Goal: Task Accomplishment & Management: Manage account settings

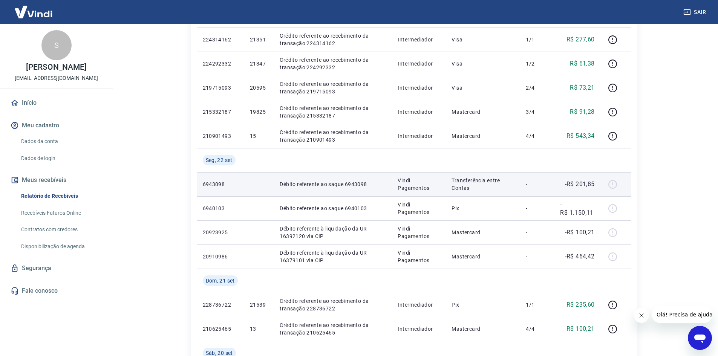
scroll to position [264, 0]
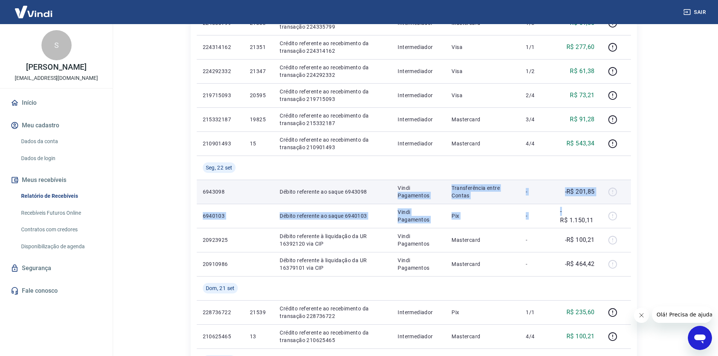
drag, startPoint x: 595, startPoint y: 212, endPoint x: 408, endPoint y: 187, distance: 188.3
click at [408, 190] on tbody "[DATE] 228985748 21549 Crédito referente ao recebimento da transação 228985748 …" at bounding box center [414, 179] width 434 height 579
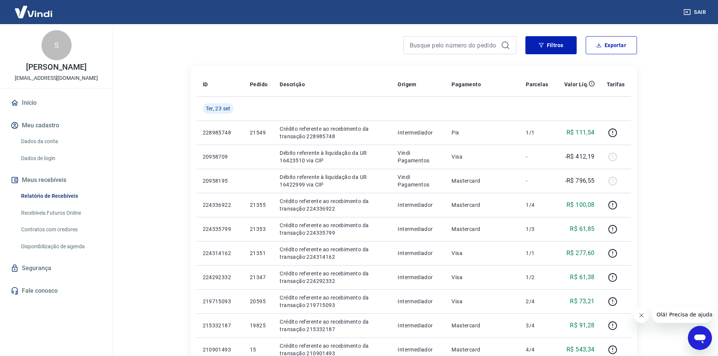
scroll to position [0, 0]
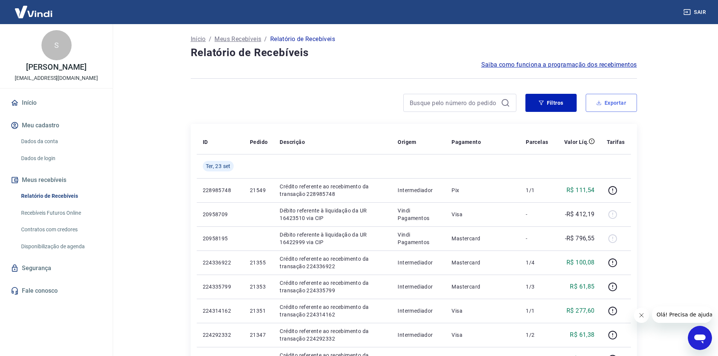
click at [627, 109] on button "Exportar" at bounding box center [611, 103] width 51 height 18
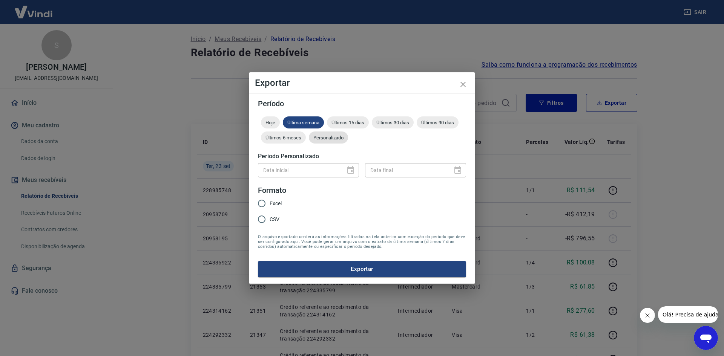
click at [320, 143] on div "Personalizado" at bounding box center [328, 138] width 39 height 12
click at [337, 181] on form "Período Hoje Última semana Últimos 15 dias Últimos 30 dias Últimos 90 dias Últi…" at bounding box center [362, 188] width 208 height 177
click at [340, 177] on div "Data inicial" at bounding box center [308, 170] width 101 height 14
type input "DD/MM/YYYY"
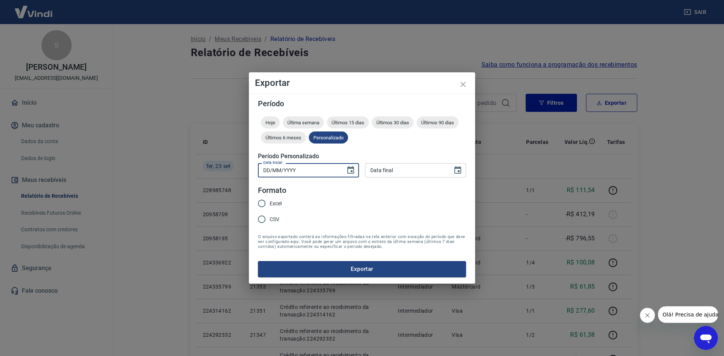
click at [312, 175] on input "DD/MM/YYYY" at bounding box center [299, 170] width 82 height 14
click at [283, 173] on input "DD/MM/YYYY" at bounding box center [299, 170] width 82 height 14
drag, startPoint x: 265, startPoint y: 173, endPoint x: 277, endPoint y: 170, distance: 12.9
click at [271, 172] on input "DD/MM/YYYY" at bounding box center [299, 170] width 82 height 14
click at [353, 169] on icon "Choose date" at bounding box center [350, 170] width 7 height 8
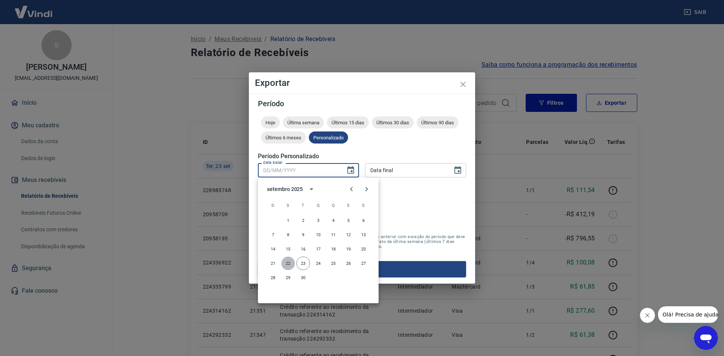
click at [291, 263] on button "22" at bounding box center [288, 264] width 14 height 14
type input "[DATE]"
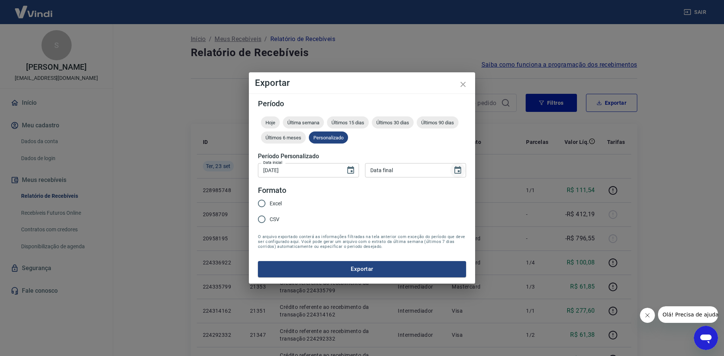
click at [458, 168] on icon "Choose date" at bounding box center [457, 170] width 7 height 8
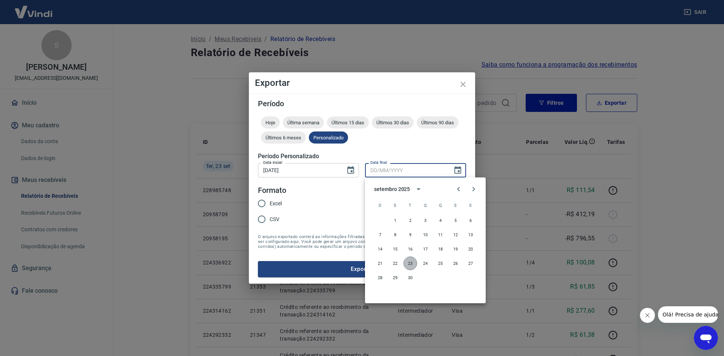
click at [414, 264] on button "23" at bounding box center [410, 264] width 14 height 14
type input "[DATE]"
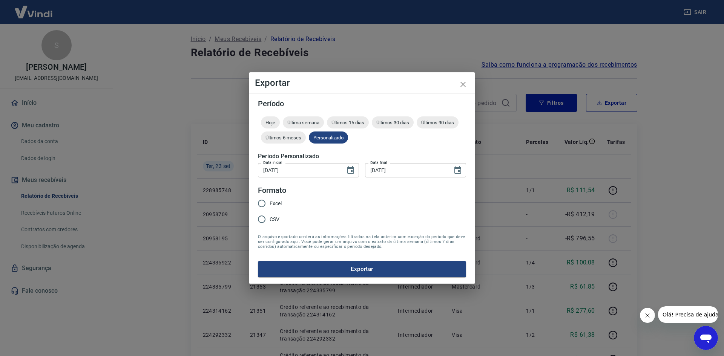
click at [273, 206] on span "Excel" at bounding box center [276, 204] width 12 height 8
click at [270, 206] on input "Excel" at bounding box center [262, 204] width 16 height 16
radio input "true"
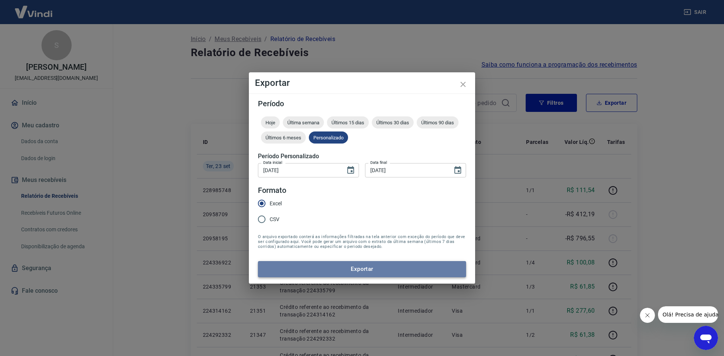
click at [310, 276] on button "Exportar" at bounding box center [362, 269] width 208 height 16
